Goal: Task Accomplishment & Management: Complete application form

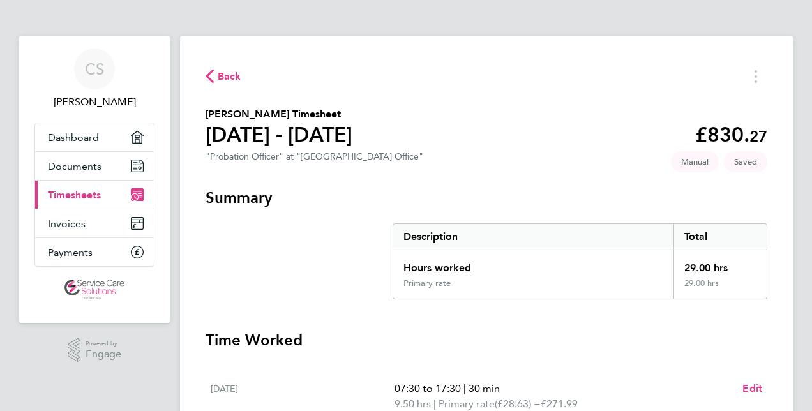
scroll to position [437, 0]
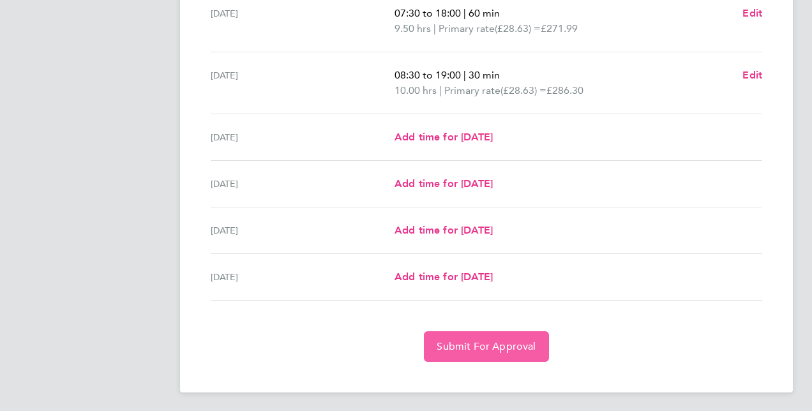
click at [521, 345] on span "Submit For Approval" at bounding box center [485, 346] width 99 height 13
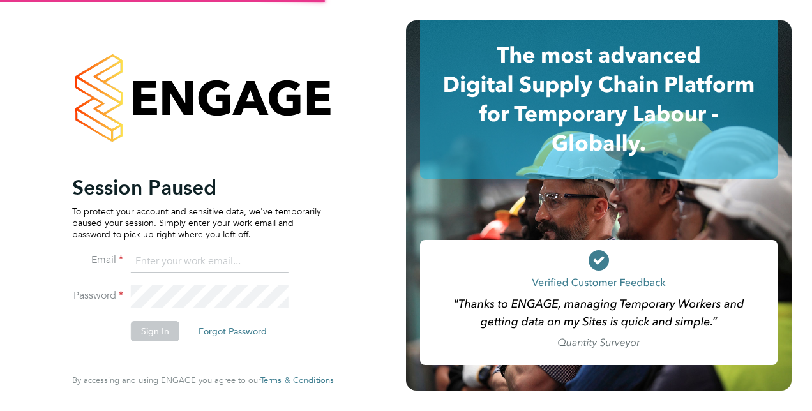
type input "[PERSON_NAME][EMAIL_ADDRESS][DOMAIN_NAME]"
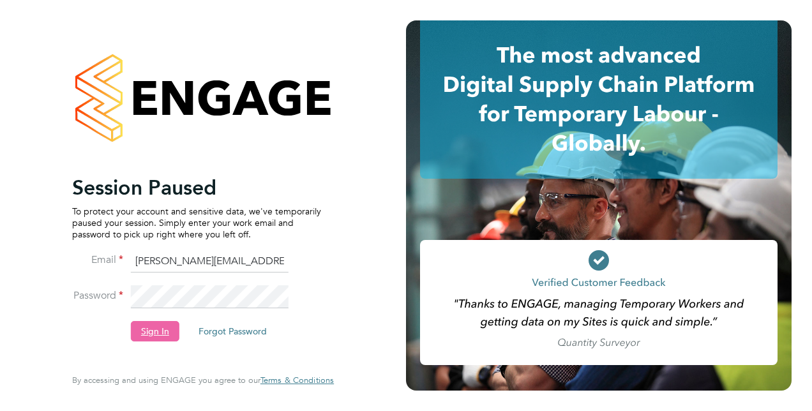
click at [167, 331] on button "Sign In" at bounding box center [155, 331] width 48 height 20
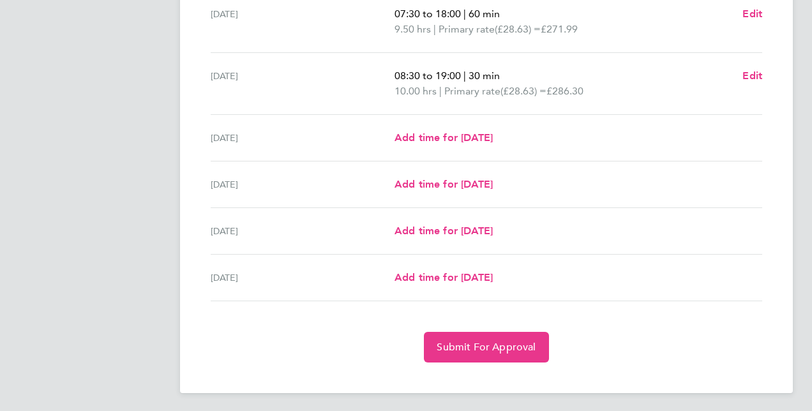
scroll to position [437, 0]
click at [533, 348] on span "Submit For Approval" at bounding box center [485, 346] width 99 height 13
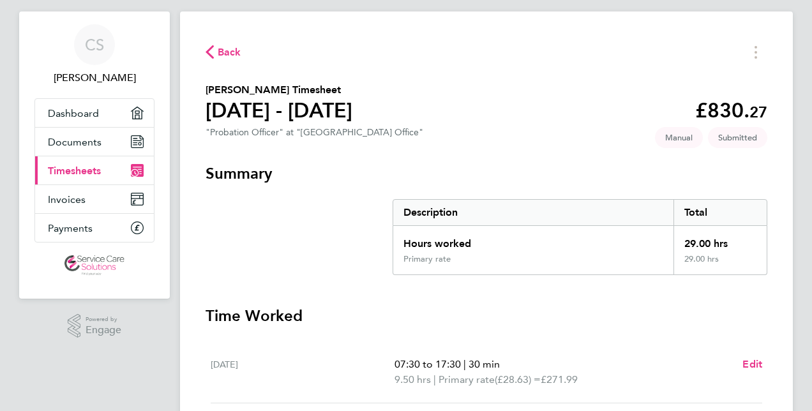
scroll to position [26, 0]
